Goal: Obtain resource: Download file/media

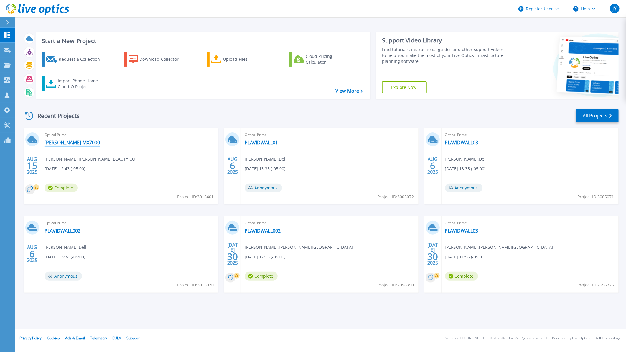
click at [69, 141] on link "[PERSON_NAME]-MX7000" at bounding box center [71, 142] width 55 height 6
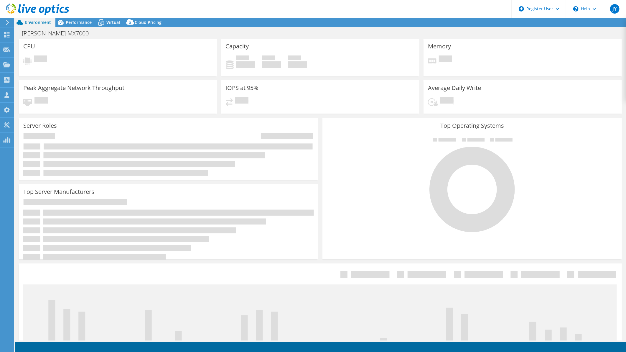
select select "USD"
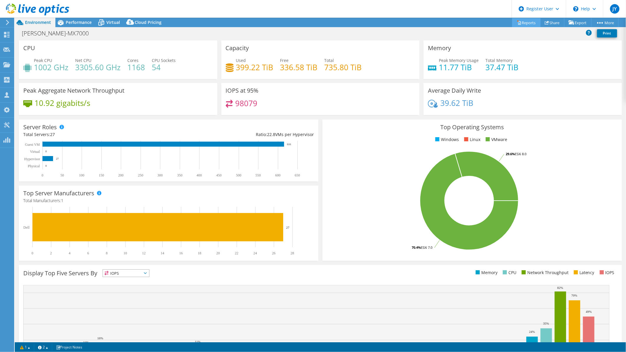
click at [524, 22] on link "Reports" at bounding box center [526, 22] width 28 height 9
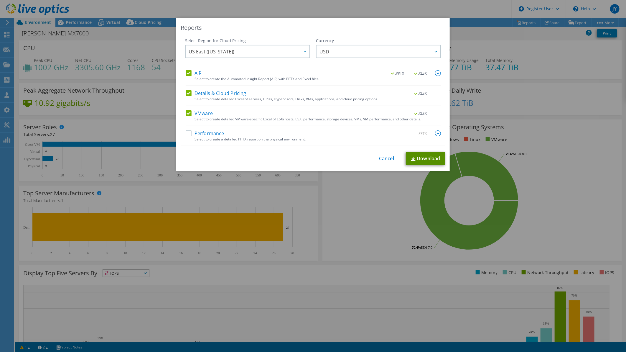
click at [418, 157] on link "Download" at bounding box center [425, 158] width 39 height 13
click at [386, 157] on link "Cancel" at bounding box center [386, 159] width 15 height 6
